Goal: Entertainment & Leisure: Consume media (video, audio)

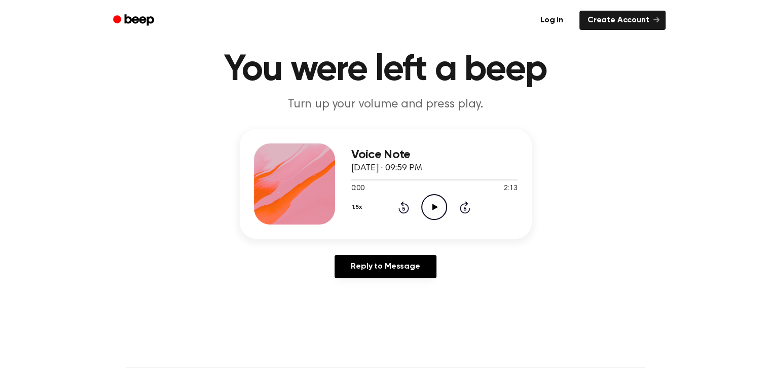
click at [432, 203] on icon "Play Audio" at bounding box center [434, 207] width 26 height 26
click at [351, 207] on button "1.5x" at bounding box center [358, 207] width 15 height 17
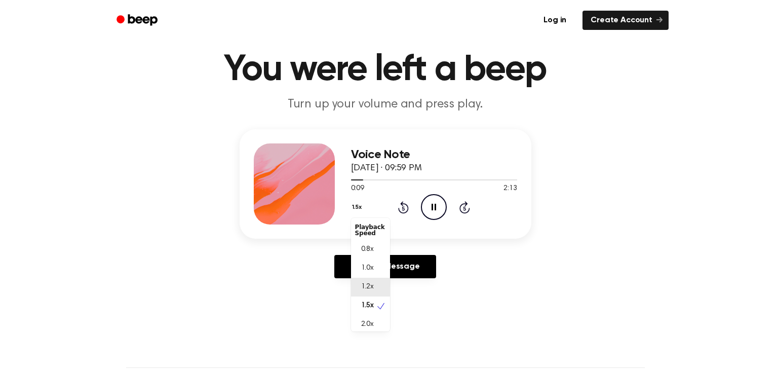
click at [369, 284] on span "1.2x" at bounding box center [367, 287] width 13 height 11
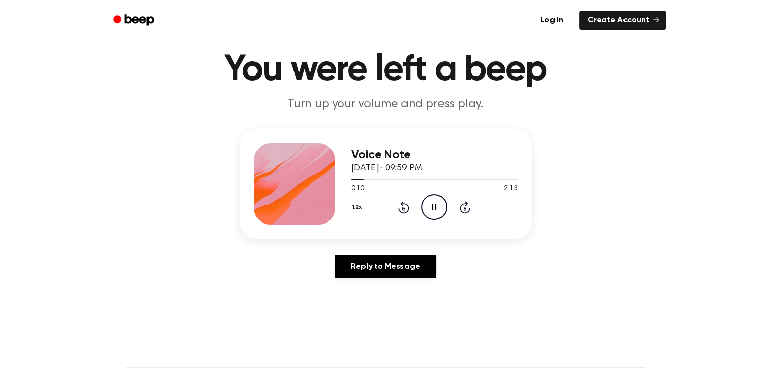
click at [679, 241] on div "Voice Note [DATE] · 09:59 PM 0:10 2:13 Your browser does not support the [objec…" at bounding box center [385, 207] width 746 height 157
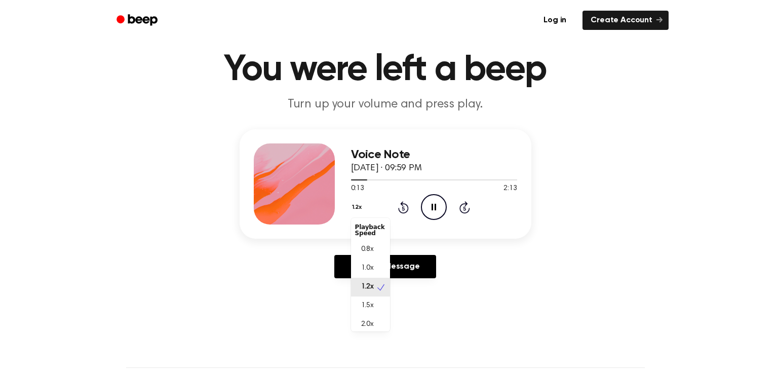
click at [358, 208] on button "1.2x" at bounding box center [358, 207] width 15 height 17
click at [372, 271] on span "1.0x" at bounding box center [367, 268] width 13 height 11
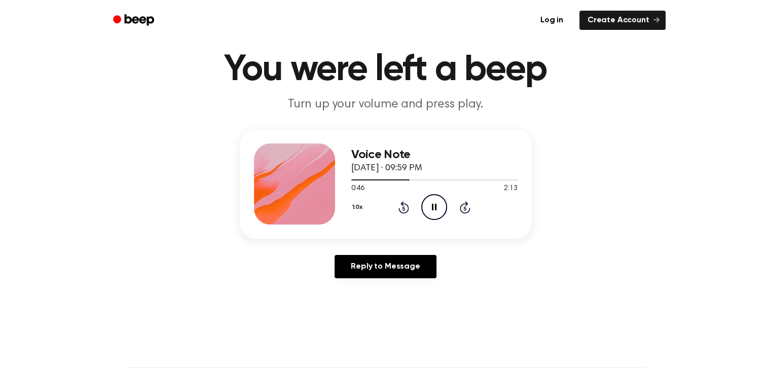
click at [401, 202] on icon at bounding box center [403, 207] width 11 height 12
click at [357, 205] on button "1.0x" at bounding box center [358, 207] width 15 height 17
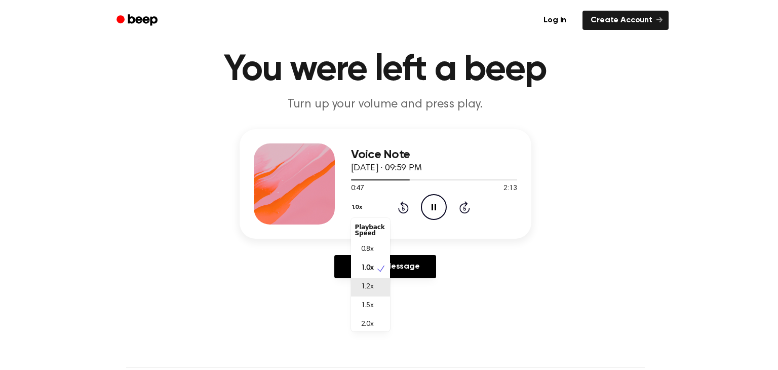
click at [371, 282] on span "1.2x" at bounding box center [367, 287] width 13 height 11
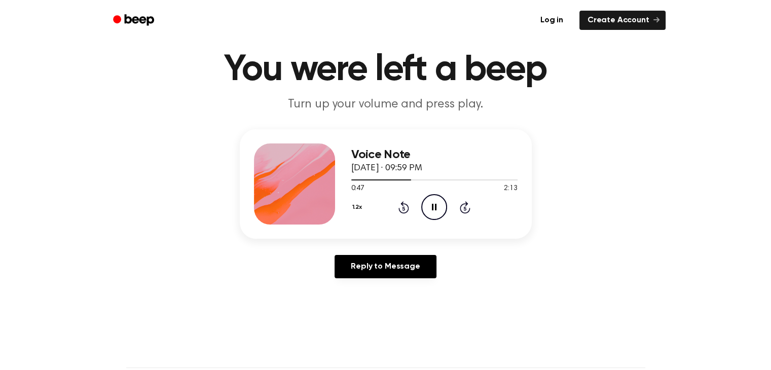
click at [605, 275] on div "Voice Note [DATE] · 09:59 PM 0:47 2:13 Your browser does not support the [objec…" at bounding box center [385, 207] width 746 height 157
click at [438, 203] on icon "Pause Audio" at bounding box center [434, 207] width 26 height 26
click at [434, 208] on icon at bounding box center [435, 207] width 6 height 7
